Goal: Communication & Community: Answer question/provide support

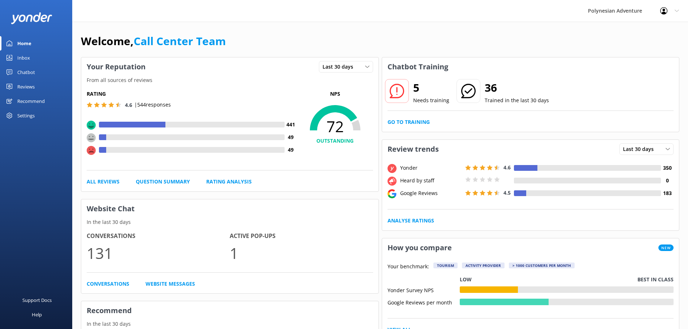
click at [30, 57] on link "Inbox" at bounding box center [36, 58] width 72 height 14
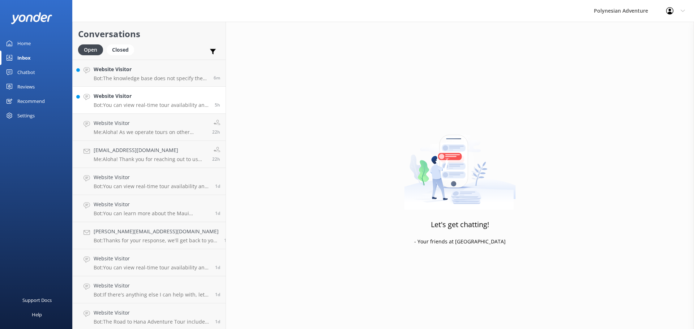
click at [158, 104] on p "Bot: You can view real-time tour availability and book your Polynesian Adventur…" at bounding box center [152, 105] width 116 height 7
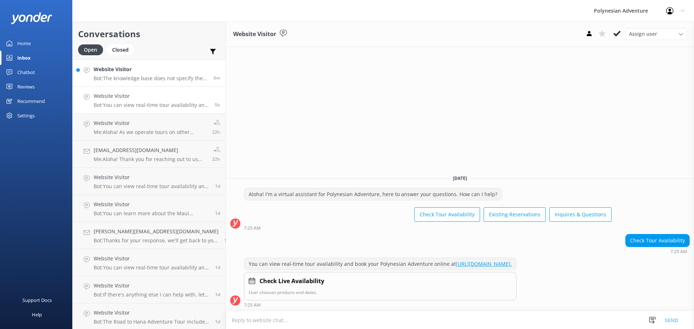
click at [155, 69] on h4 "Website Visitor" at bounding box center [151, 69] width 115 height 8
